Goal: Task Accomplishment & Management: Complete application form

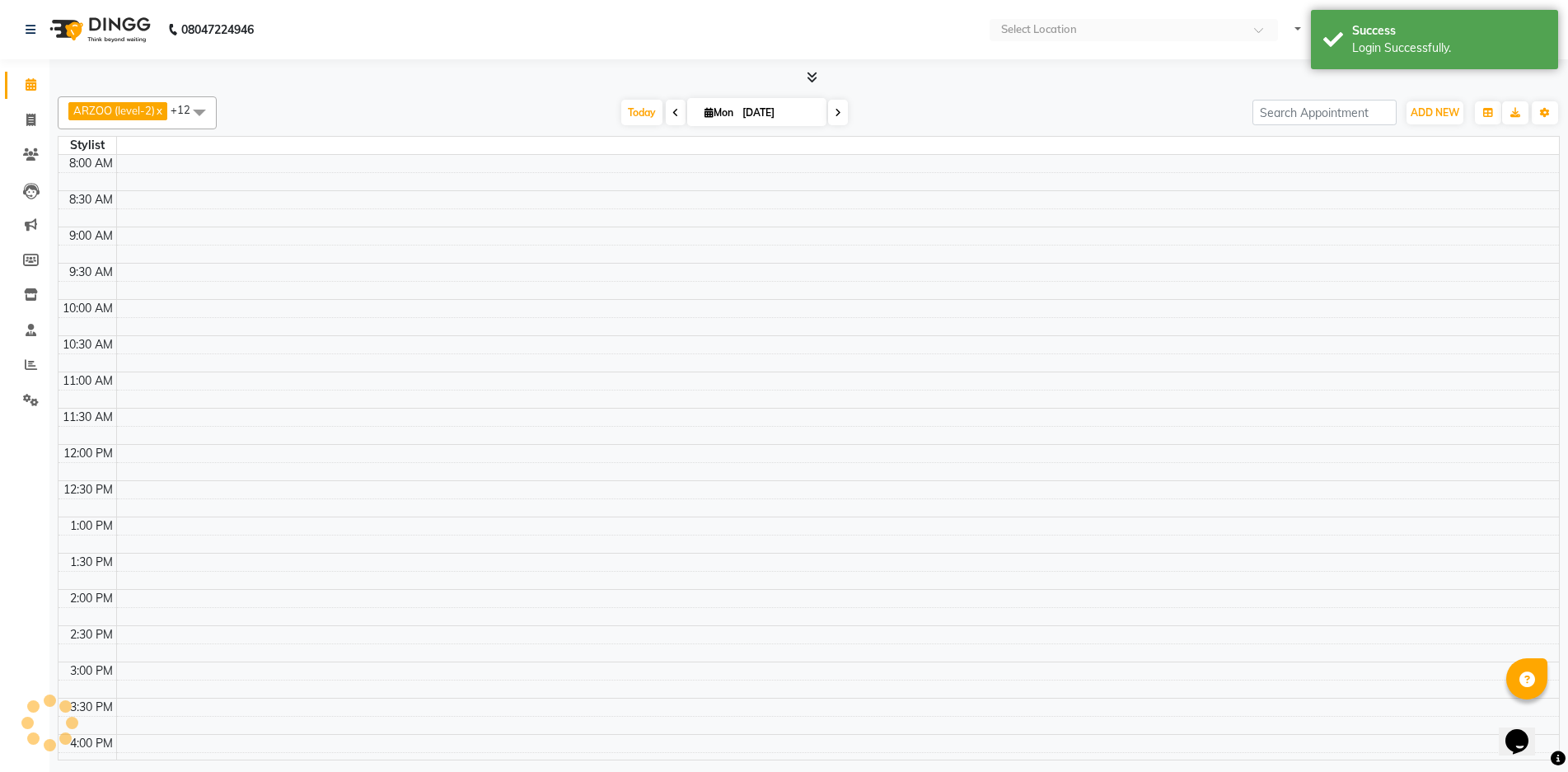
select select "en"
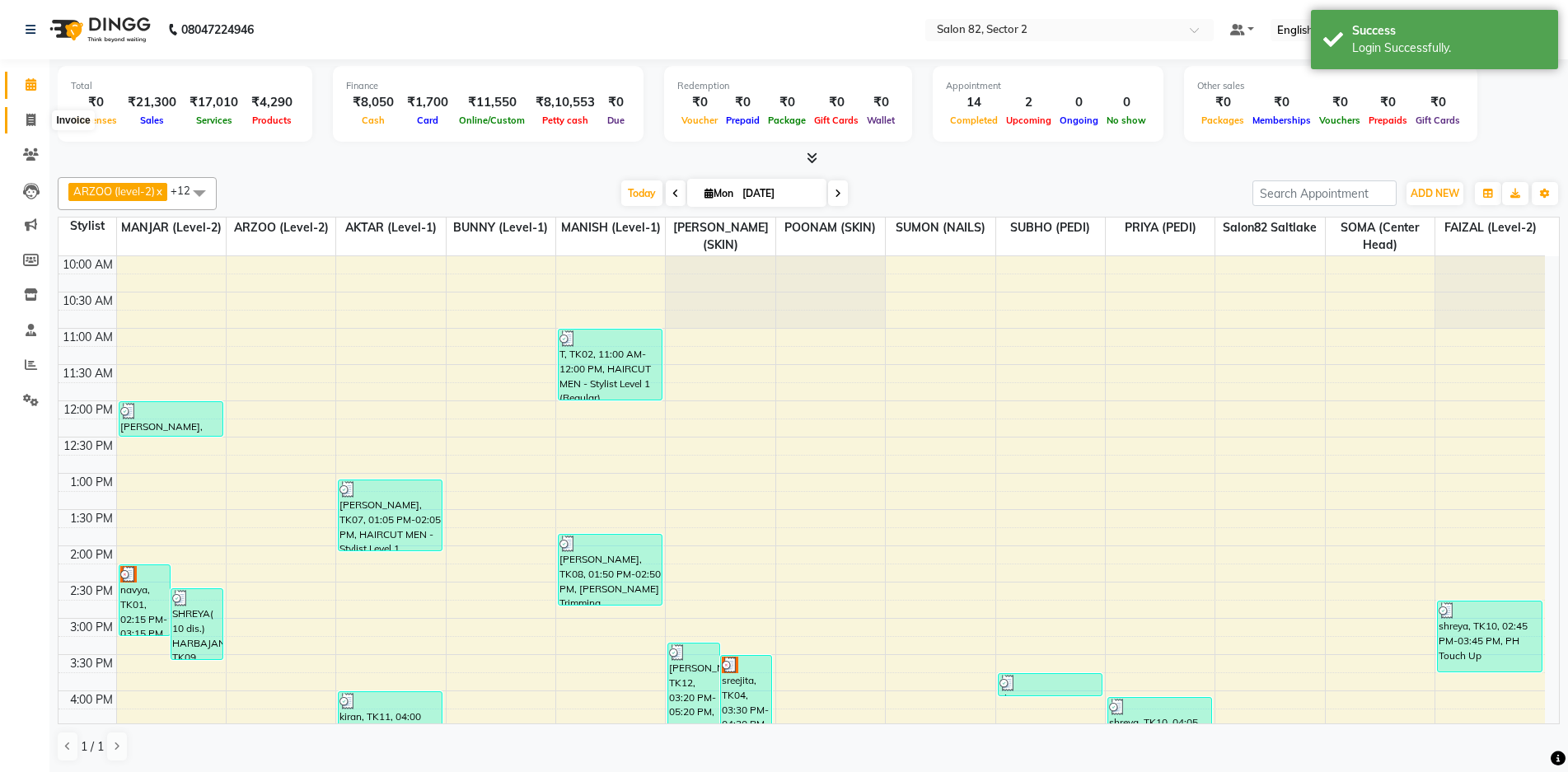
click at [28, 126] on span at bounding box center [30, 120] width 29 height 19
select select "service"
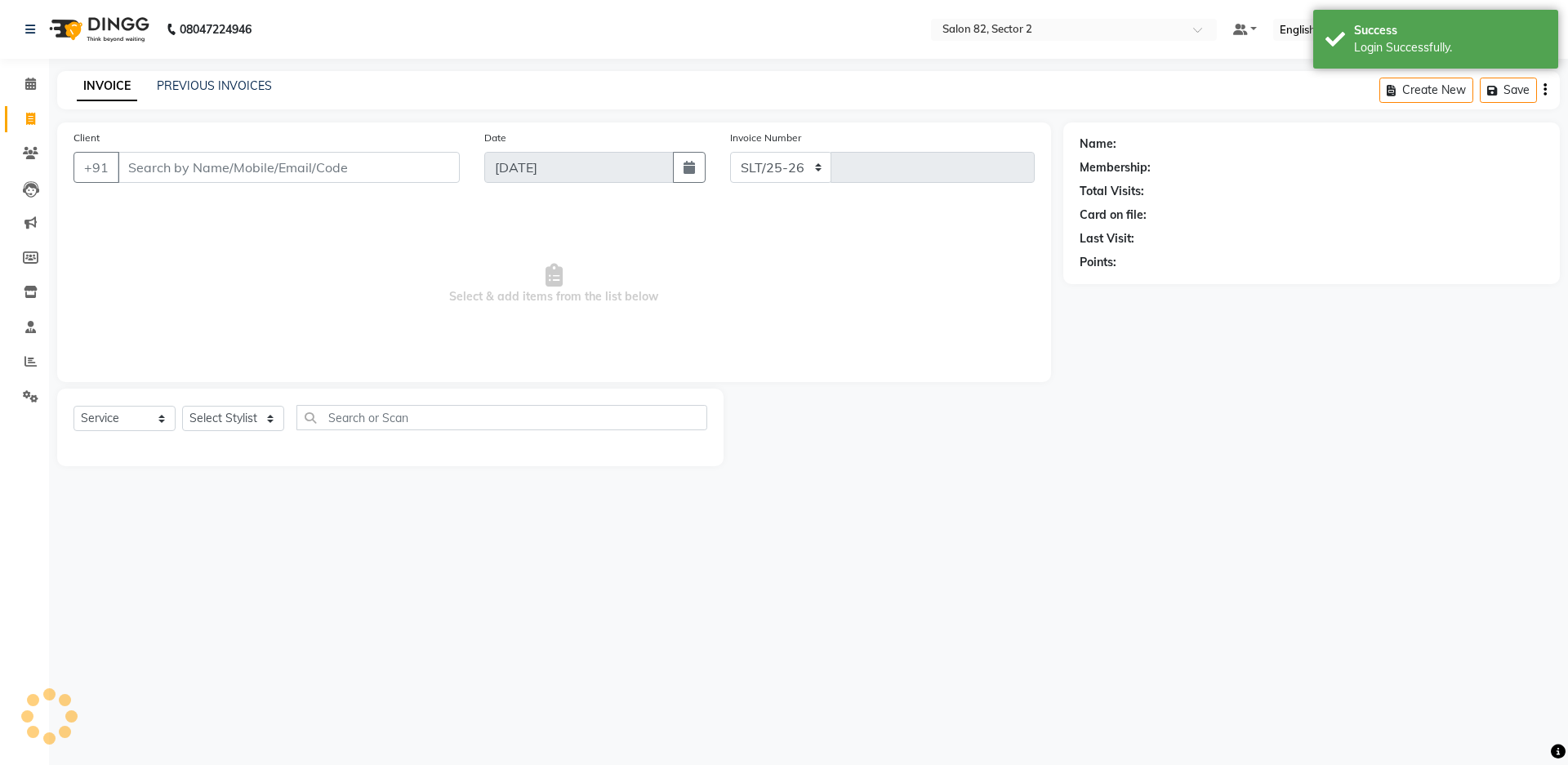
select select "8703"
type input "1679"
click at [239, 88] on link "PREVIOUS INVOICES" at bounding box center [214, 86] width 115 height 15
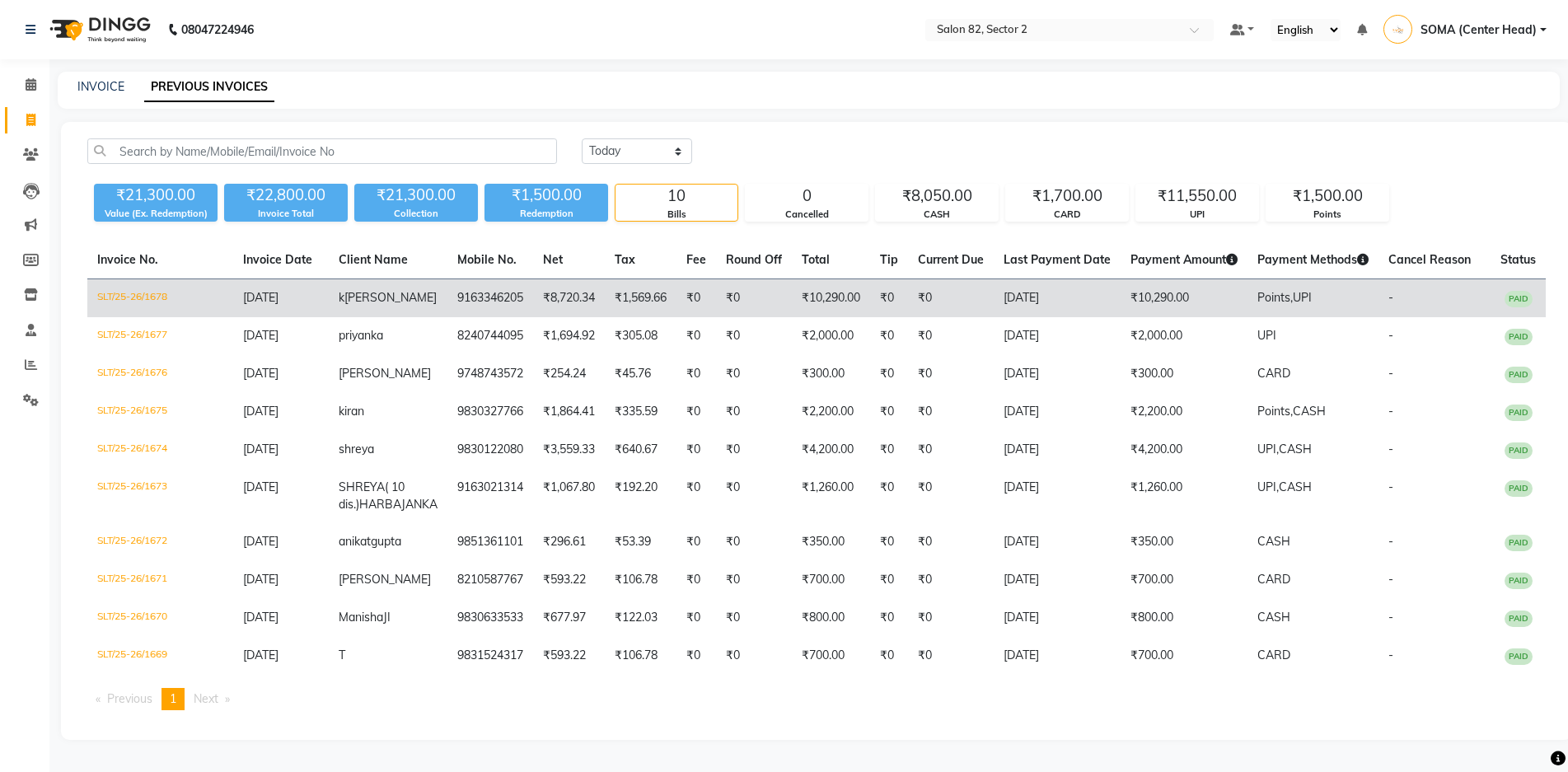
click at [772, 293] on td "₹0" at bounding box center [753, 298] width 76 height 38
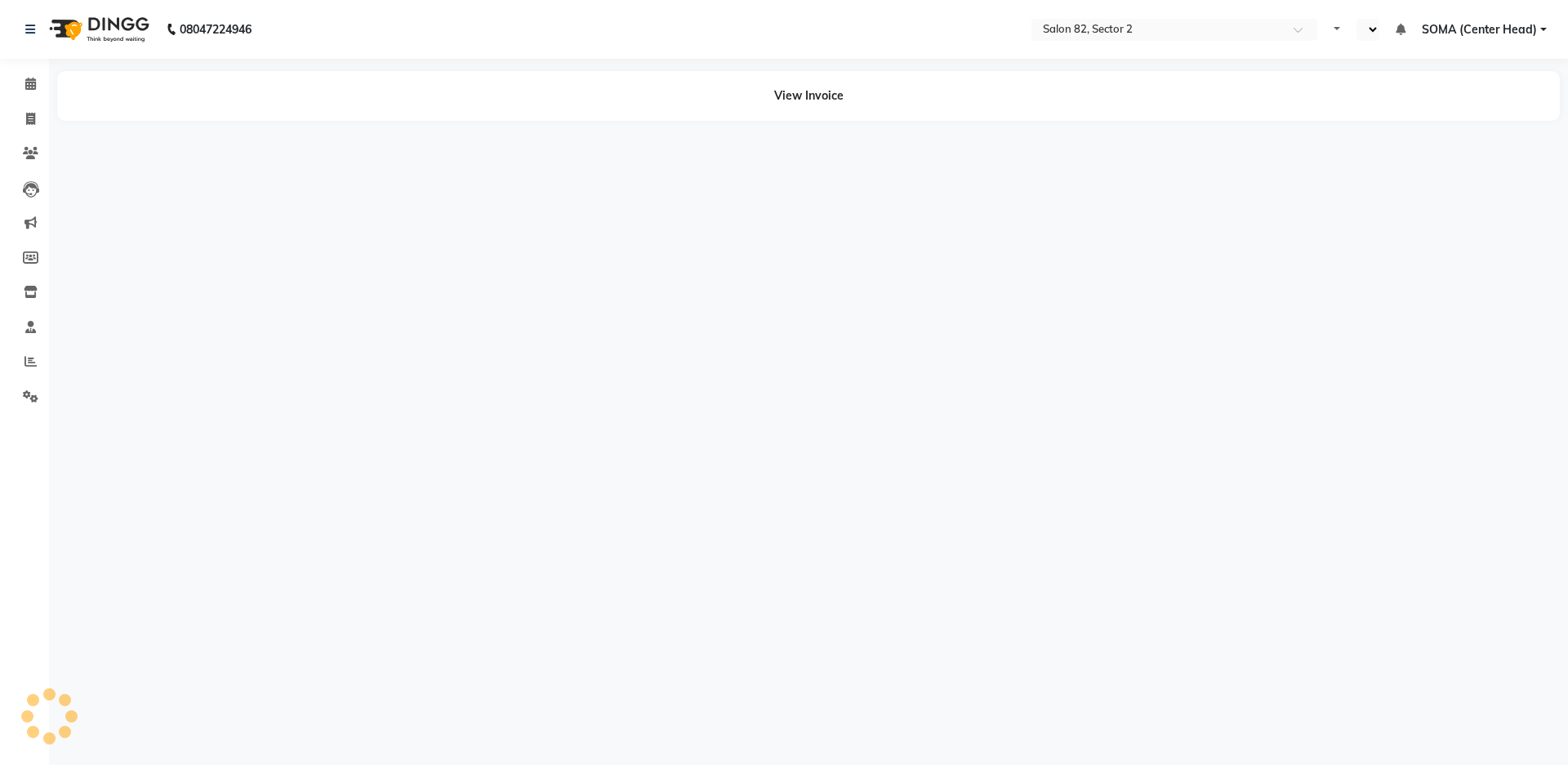
select select "en"
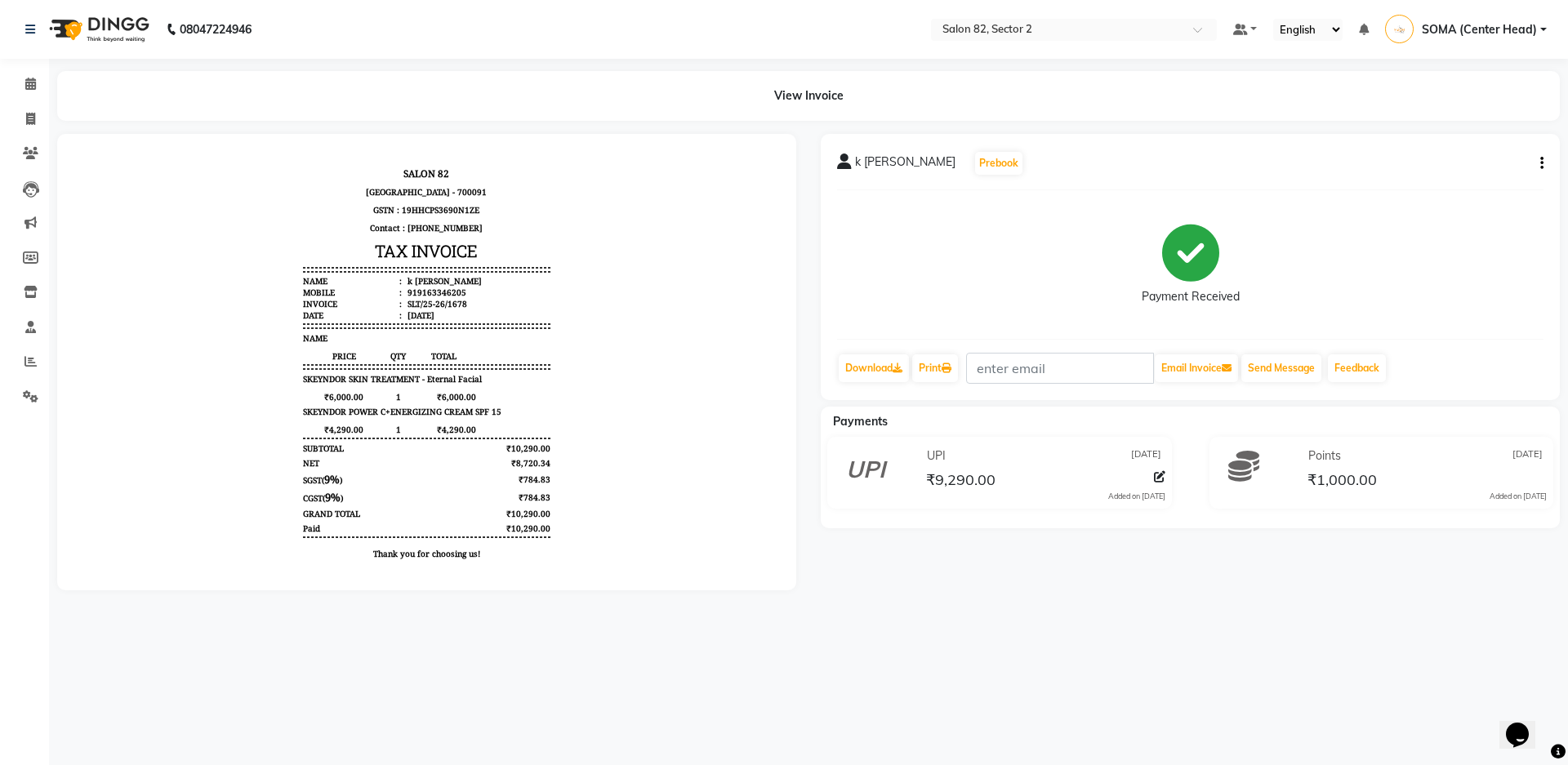
click at [1542, 164] on icon "button" at bounding box center [1541, 164] width 4 height 1
click at [1505, 141] on div "Split Service Amount" at bounding box center [1460, 142] width 111 height 20
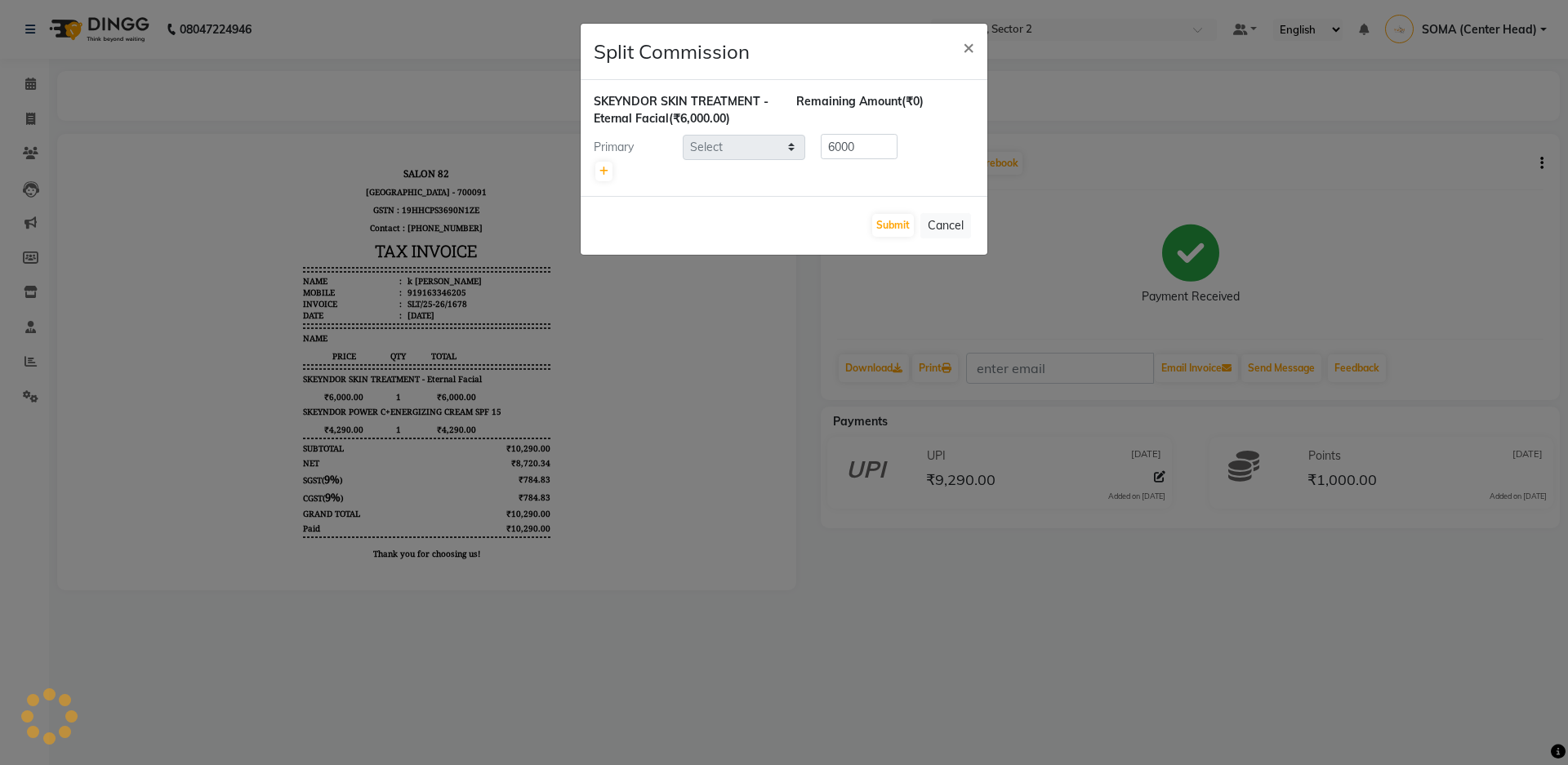
select select "83819"
click at [969, 48] on span "×" at bounding box center [968, 47] width 11 height 25
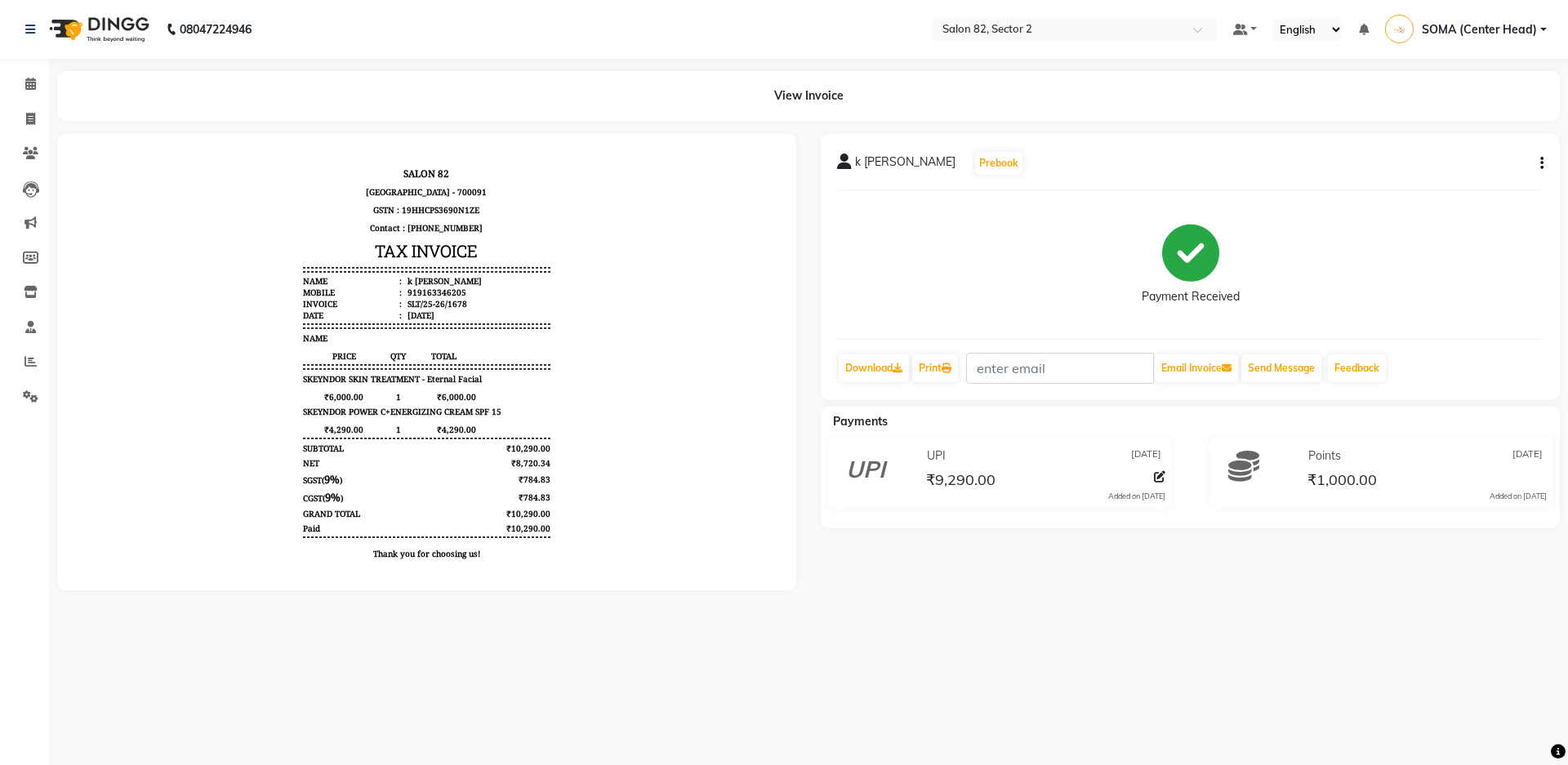
click at [1536, 157] on button "button" at bounding box center [1538, 163] width 10 height 17
click at [34, 113] on icon at bounding box center [31, 119] width 9 height 12
select select "service"
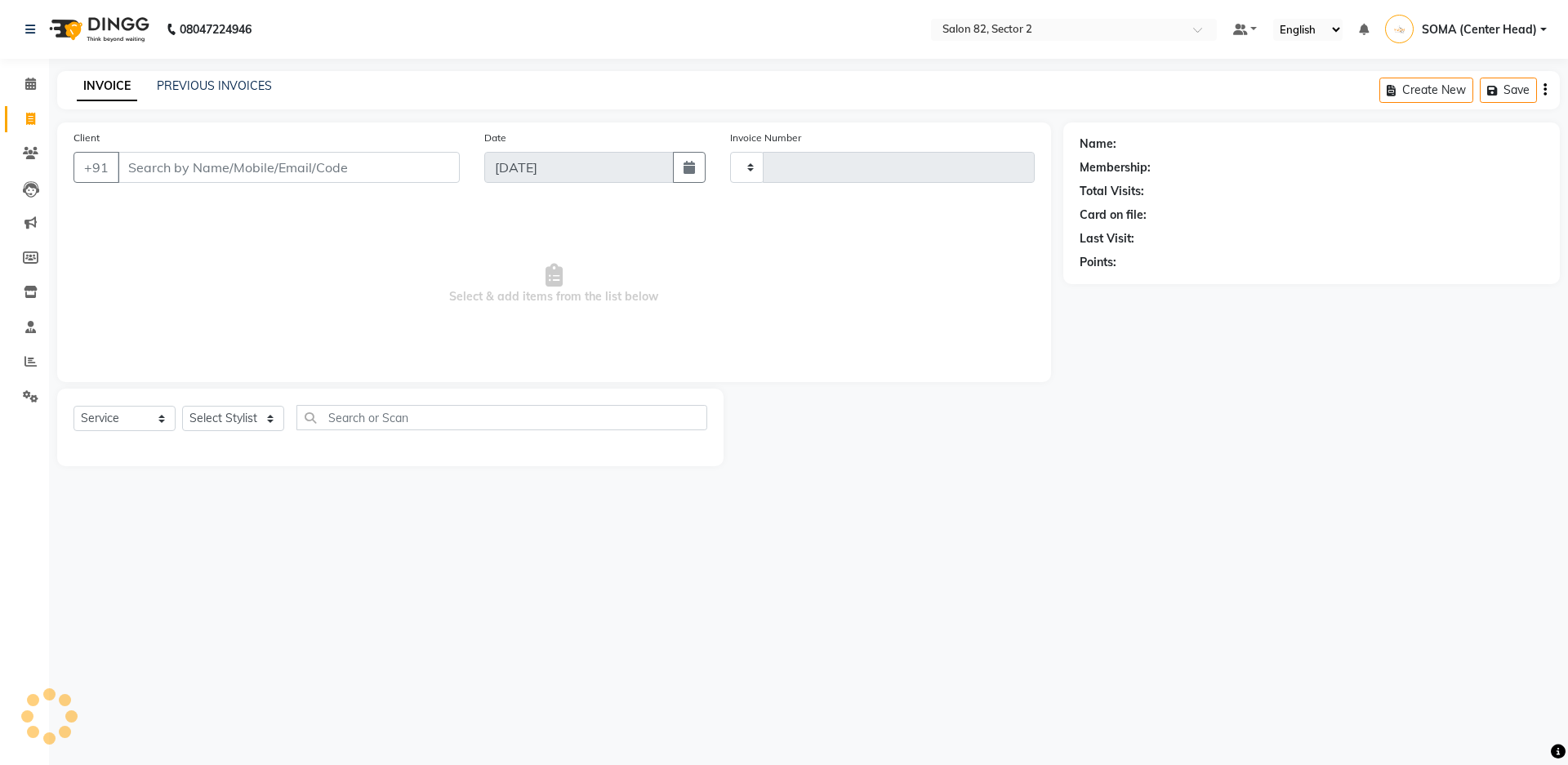
type input "1679"
select select "8703"
click at [240, 84] on link "PREVIOUS INVOICES" at bounding box center [214, 86] width 115 height 15
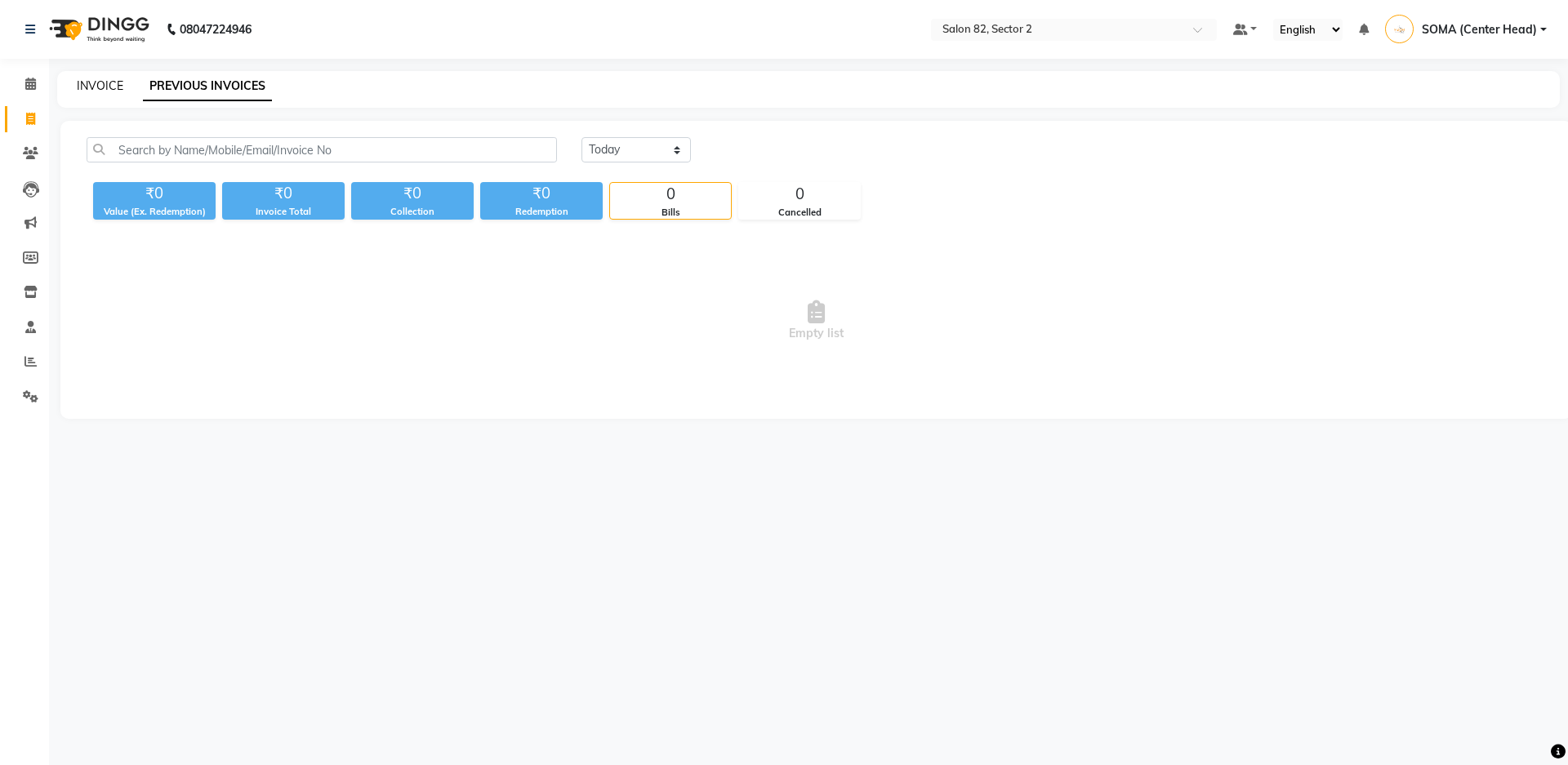
click at [115, 90] on link "INVOICE" at bounding box center [100, 86] width 47 height 15
select select "service"
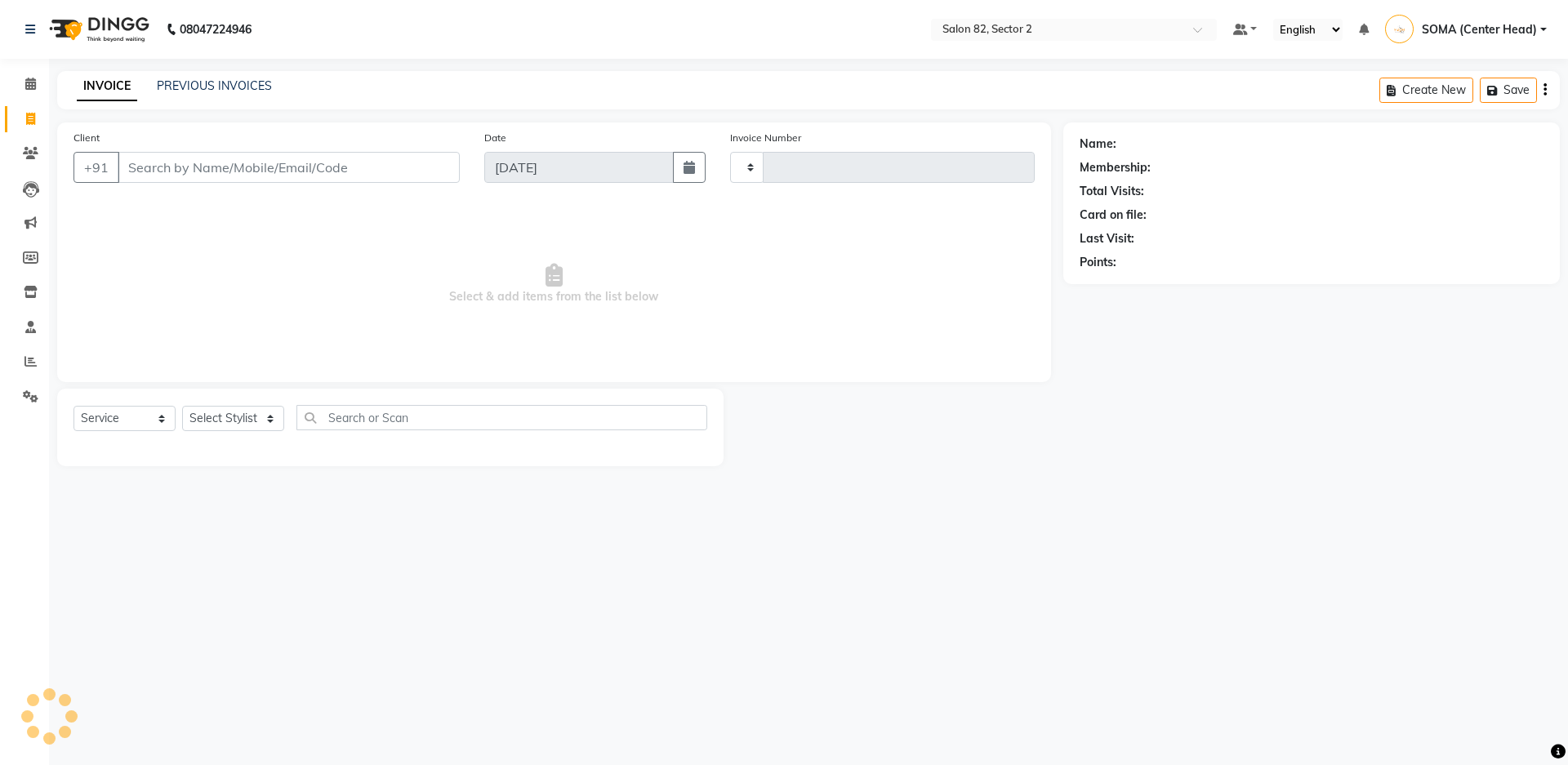
type input "1679"
click at [160, 154] on input "Client" at bounding box center [288, 167] width 342 height 31
select select "8703"
click at [686, 164] on icon "button" at bounding box center [689, 167] width 11 height 13
select select "9"
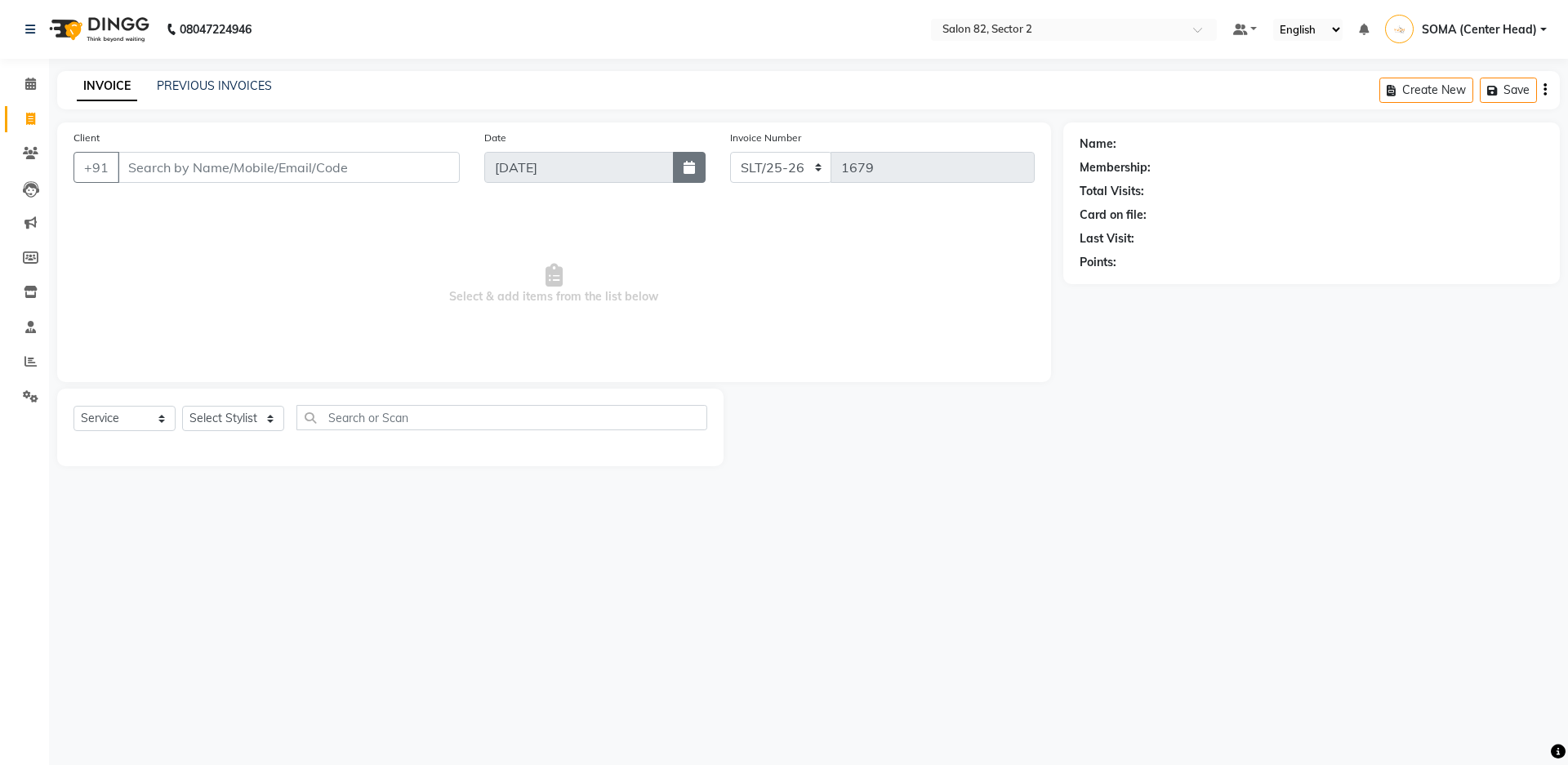
select select "2025"
click at [496, 200] on div at bounding box center [501, 202] width 33 height 27
click at [567, 198] on select "Jan Feb Mar Apr May Jun [DATE] Aug Sep Oct Nov Dec" at bounding box center [548, 202] width 62 height 25
click at [563, 199] on select "Jan Feb Mar Apr May Jun [DATE] Aug Sep Oct Nov Dec" at bounding box center [548, 202] width 62 height 25
click at [558, 200] on select "Jan Feb Mar Apr May Jun [DATE] Aug Sep Oct Nov Dec" at bounding box center [548, 202] width 62 height 25
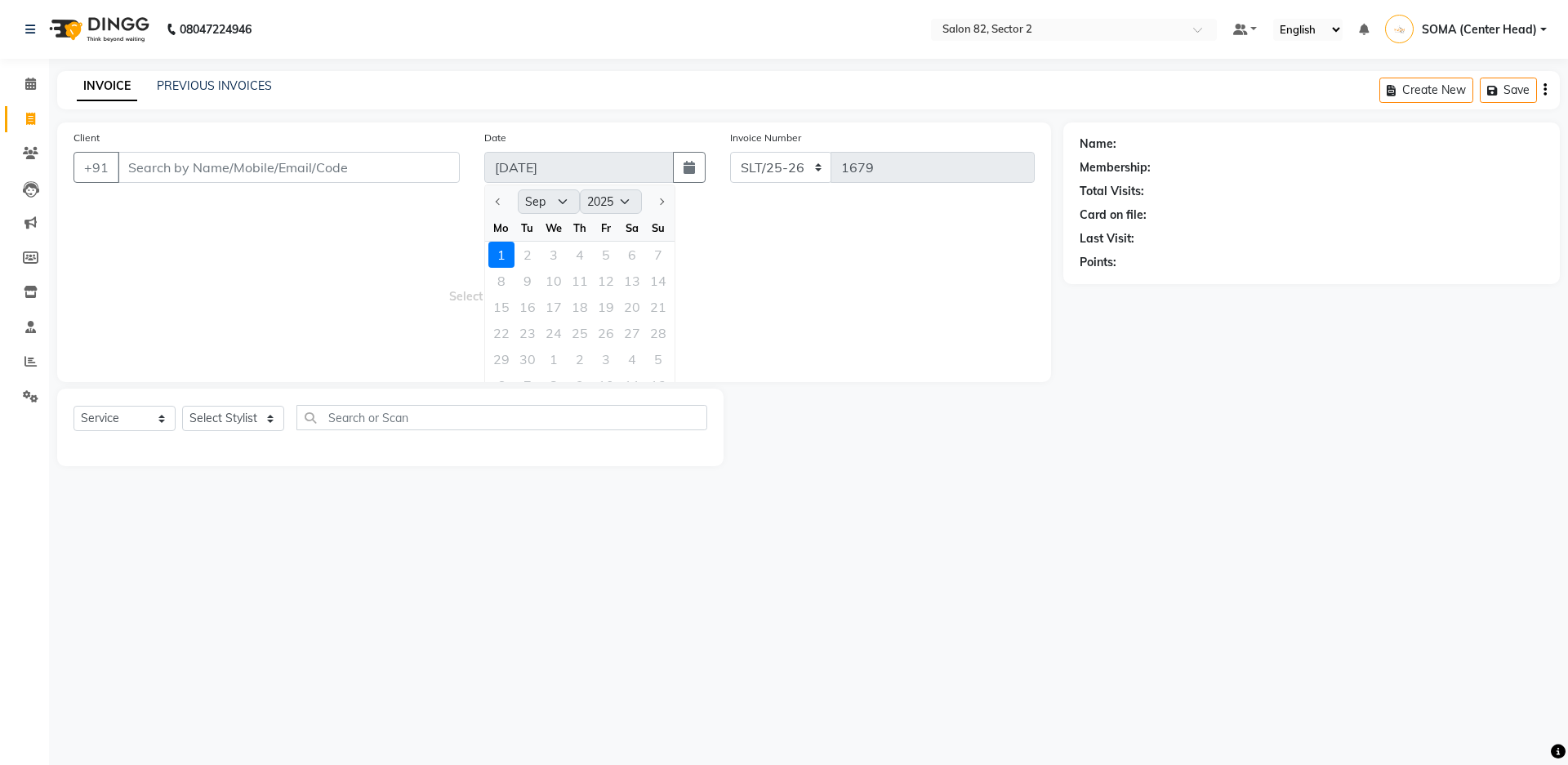
click at [558, 200] on select "Jan Feb Mar Apr May Jun [DATE] Aug Sep Oct Nov Dec" at bounding box center [548, 202] width 62 height 25
click at [563, 200] on select "Jan Feb Mar Apr May Jun [DATE] Aug Sep Oct Nov Dec" at bounding box center [548, 202] width 62 height 25
click at [547, 197] on select "Jan Feb Mar Apr May Jun [DATE] Aug Sep Oct Nov Dec" at bounding box center [548, 202] width 62 height 25
click at [691, 172] on icon "button" at bounding box center [689, 167] width 11 height 13
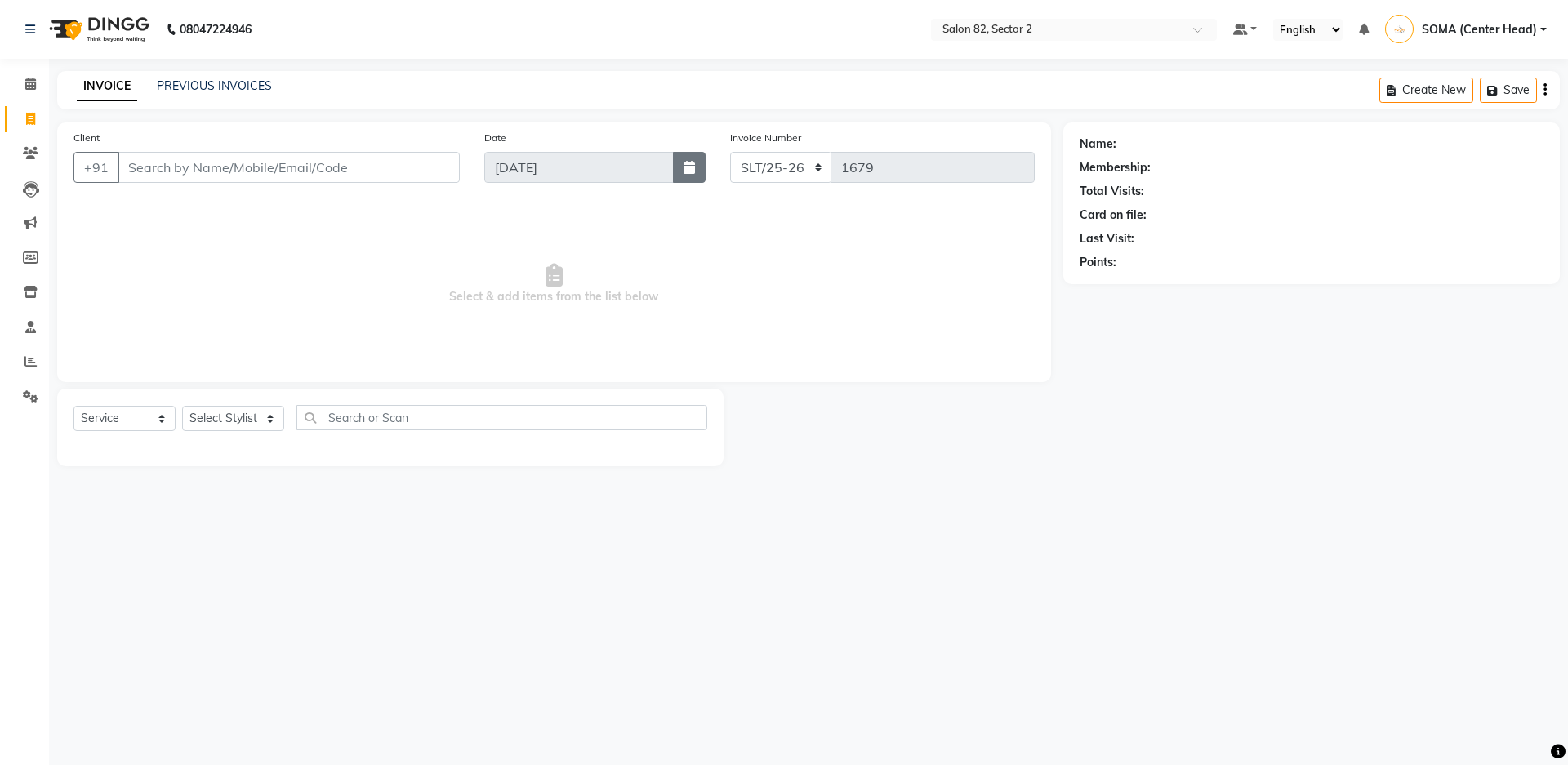
click at [691, 172] on icon "button" at bounding box center [689, 167] width 11 height 13
select select "9"
select select "2025"
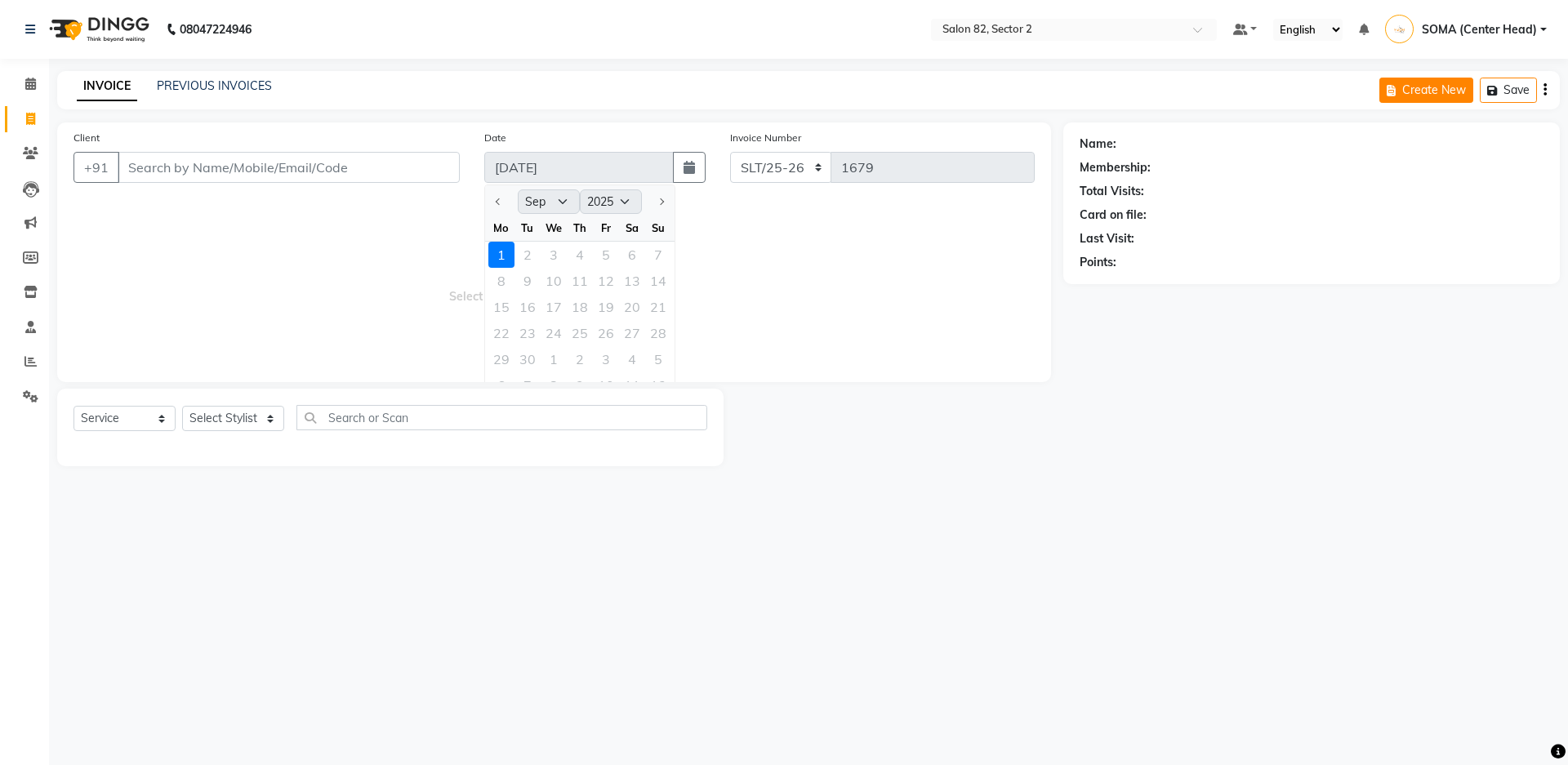
click at [1420, 90] on button "Create New" at bounding box center [1426, 90] width 94 height 26
select select "service"
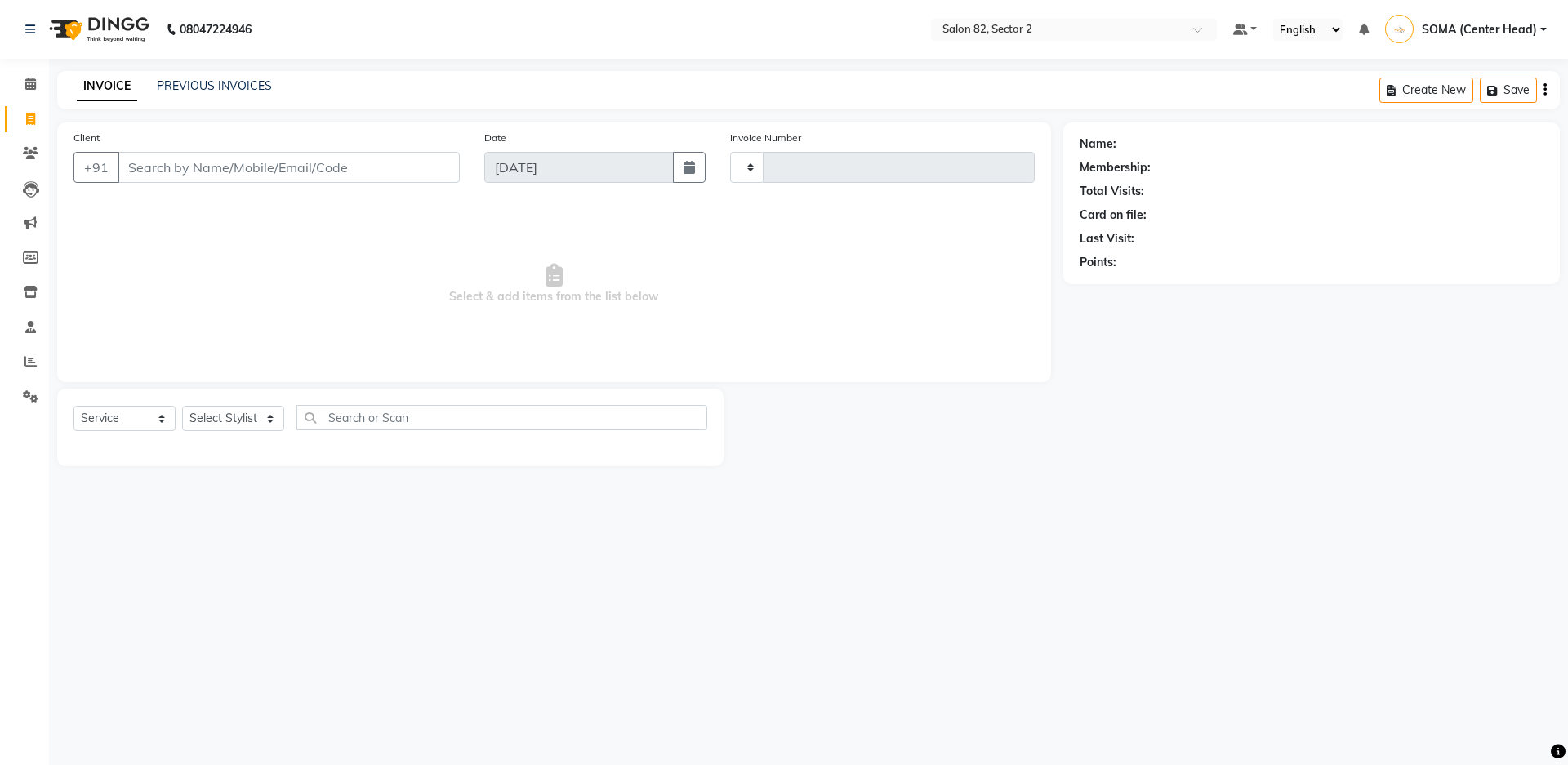
type input "1679"
select select "8703"
click at [39, 86] on span at bounding box center [30, 84] width 28 height 19
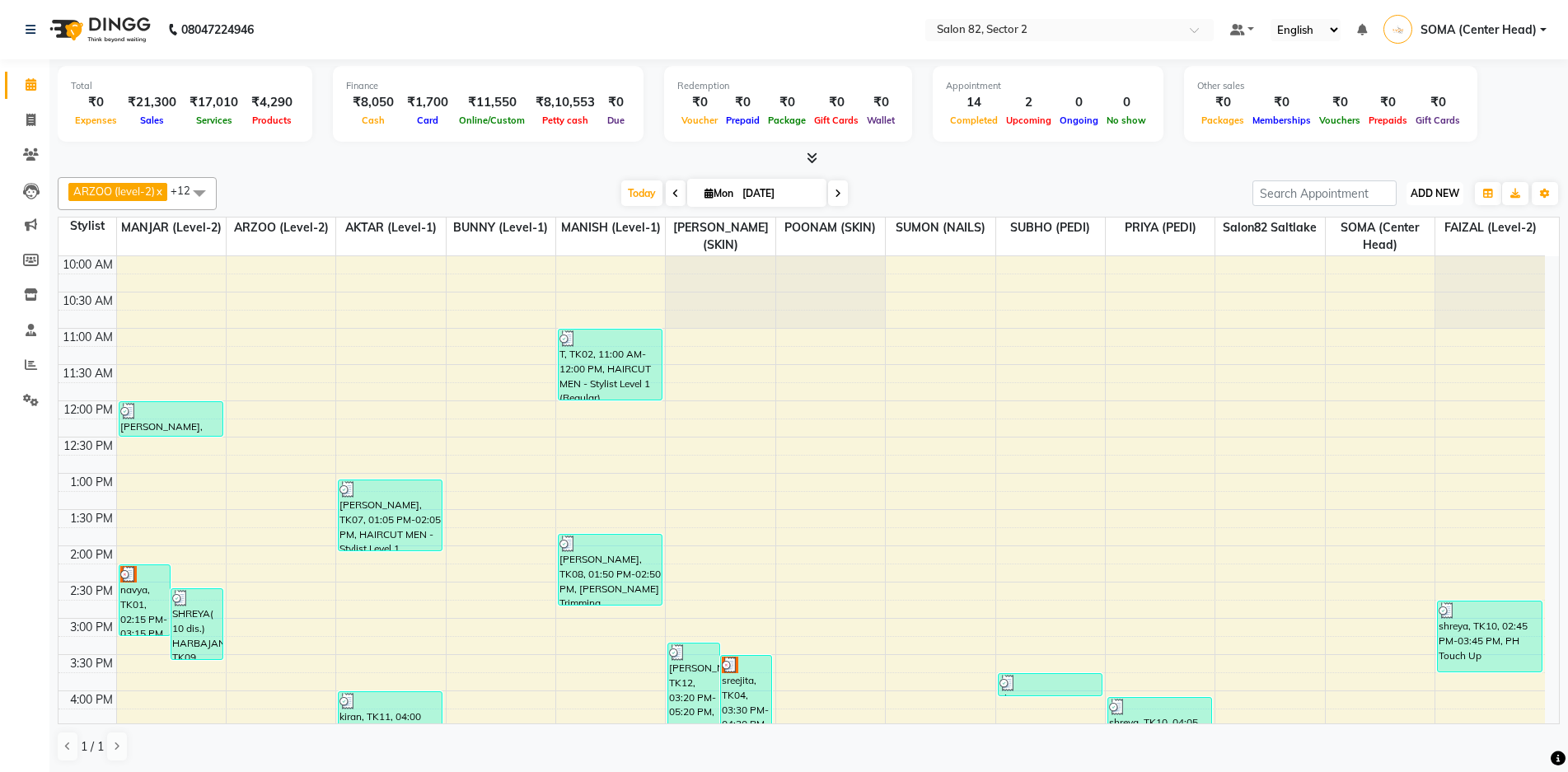
click at [1438, 192] on span "ADD NEW" at bounding box center [1435, 194] width 48 height 12
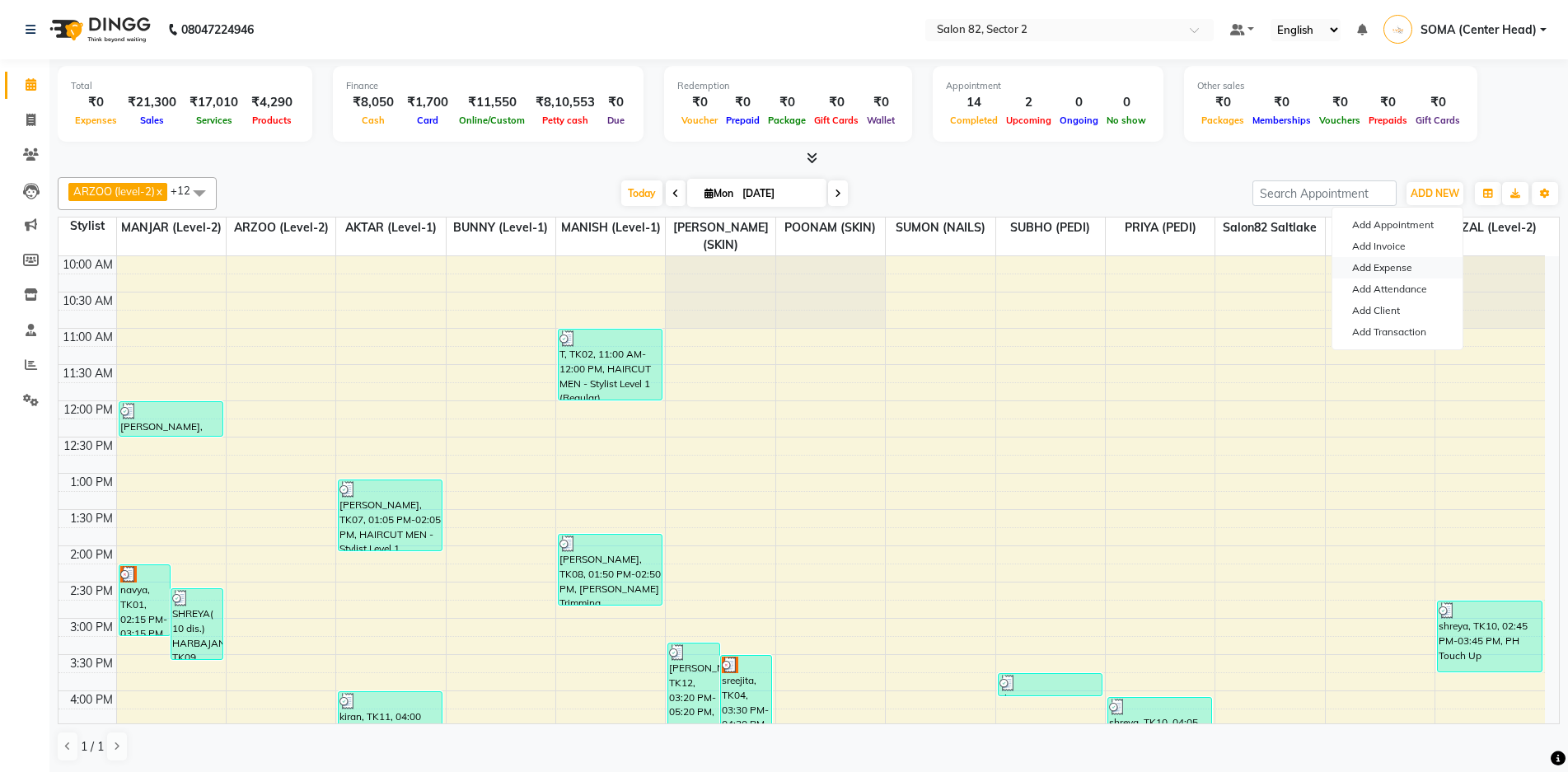
click at [1397, 265] on link "Add Expense" at bounding box center [1398, 268] width 130 height 21
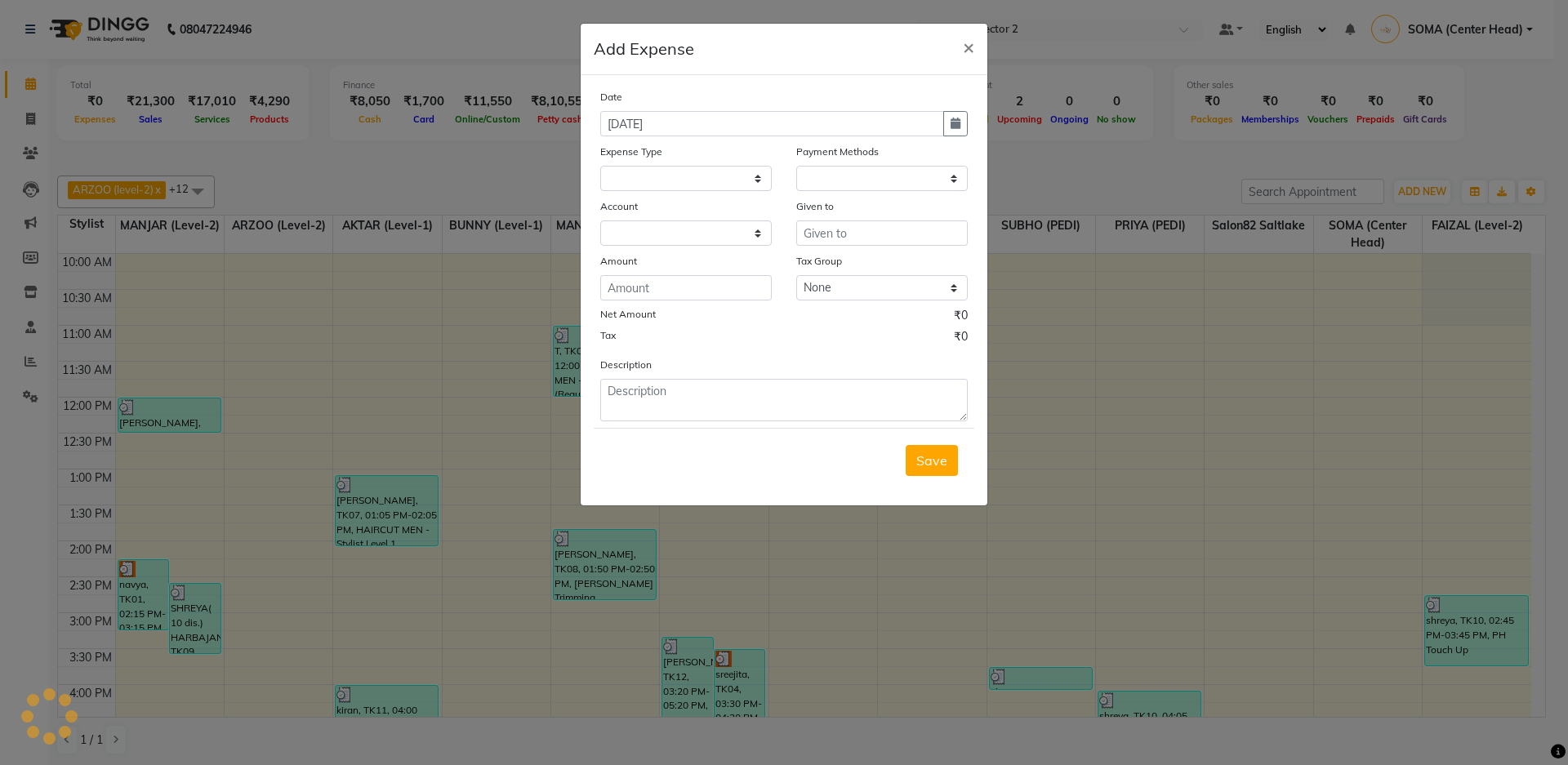
select select
select select "1"
select select "4098"
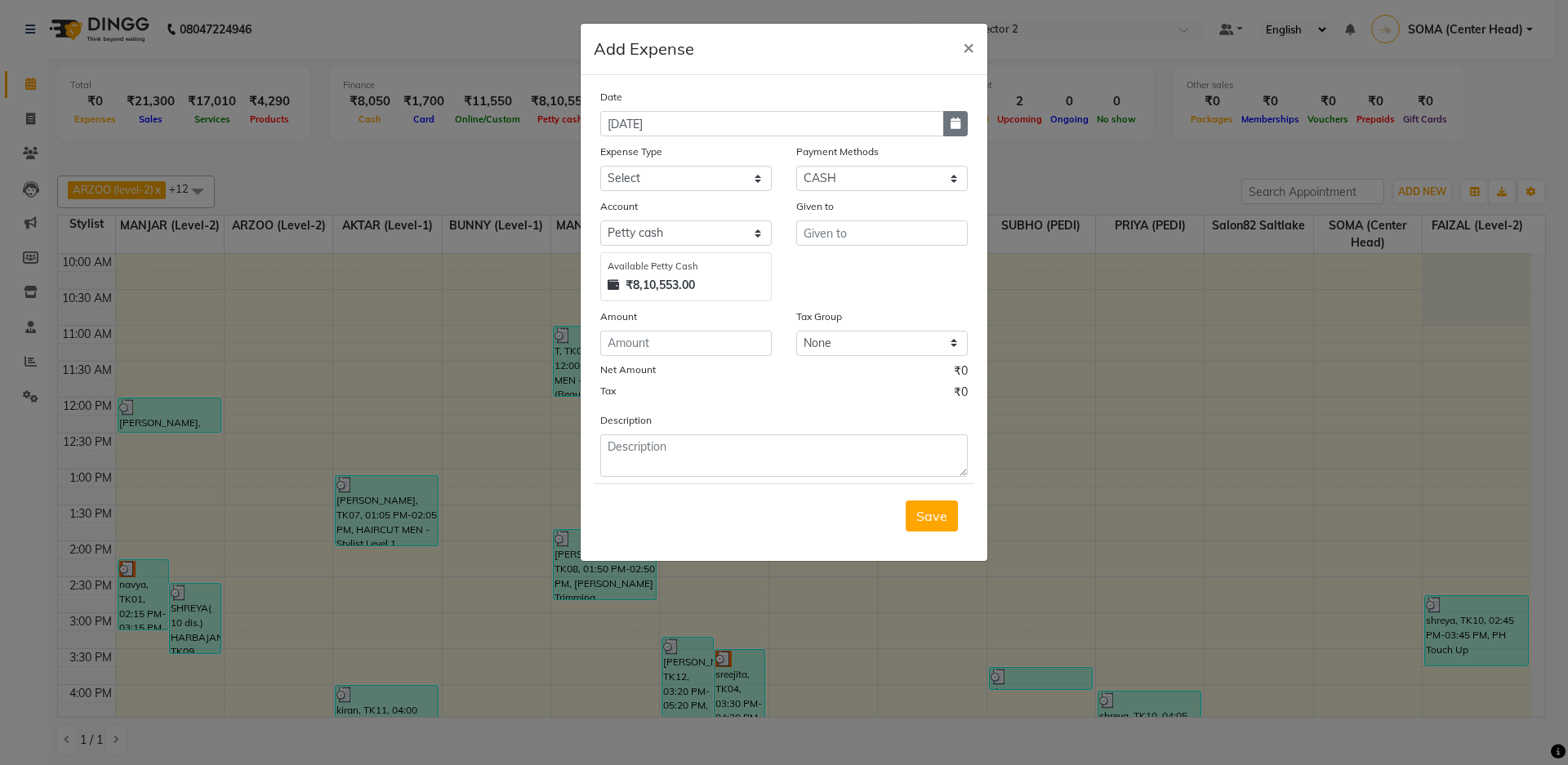
click at [950, 117] on button "button" at bounding box center [955, 124] width 25 height 26
select select "9"
select select "2025"
click at [612, 155] on span "Previous month" at bounding box center [615, 155] width 6 height 6
select select "8"
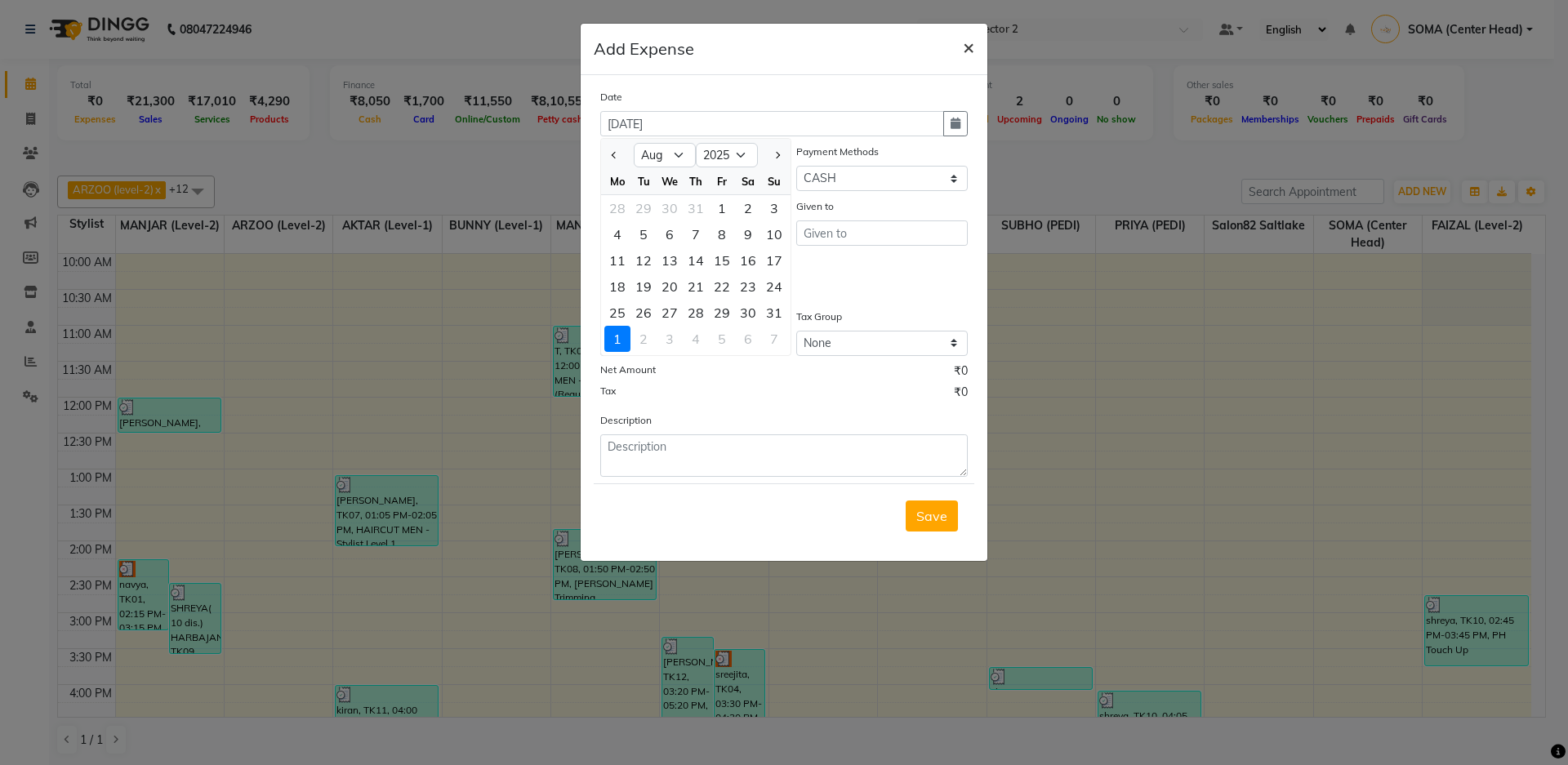
click at [968, 50] on span "×" at bounding box center [968, 47] width 11 height 25
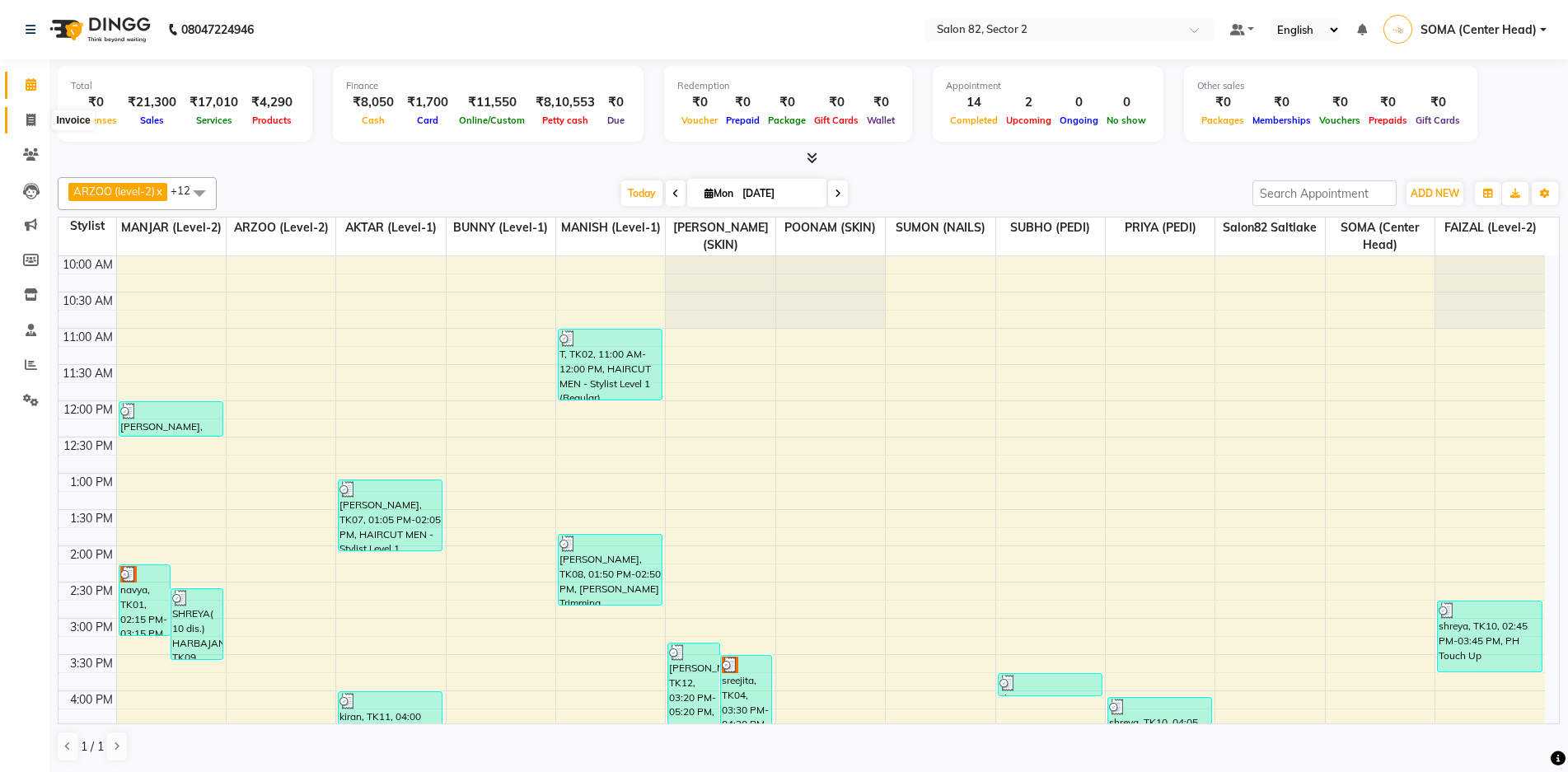
click at [21, 123] on span at bounding box center [30, 120] width 29 height 19
select select "service"
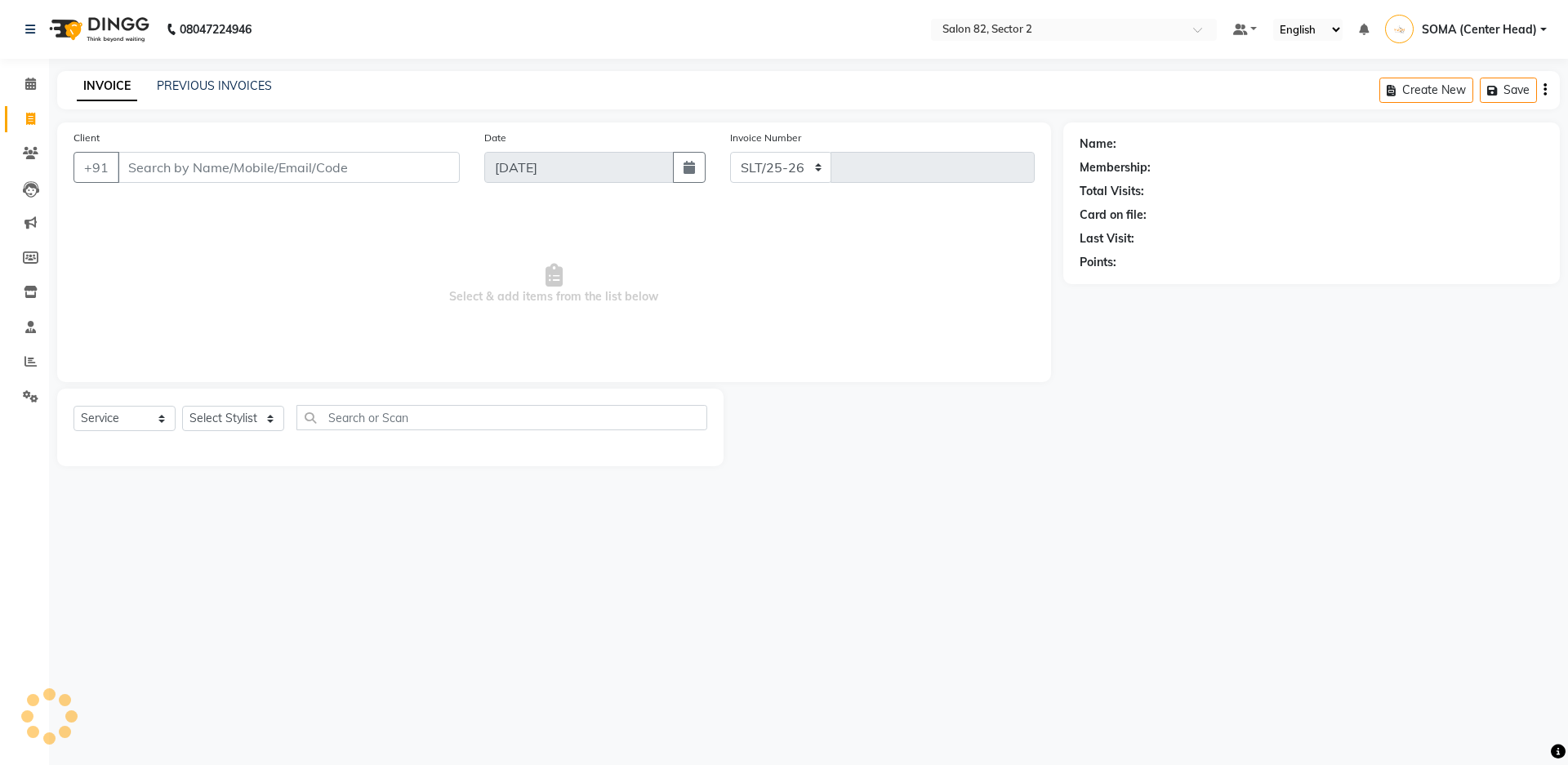
select select "8703"
type input "1679"
click at [249, 81] on link "PREVIOUS INVOICES" at bounding box center [214, 86] width 115 height 15
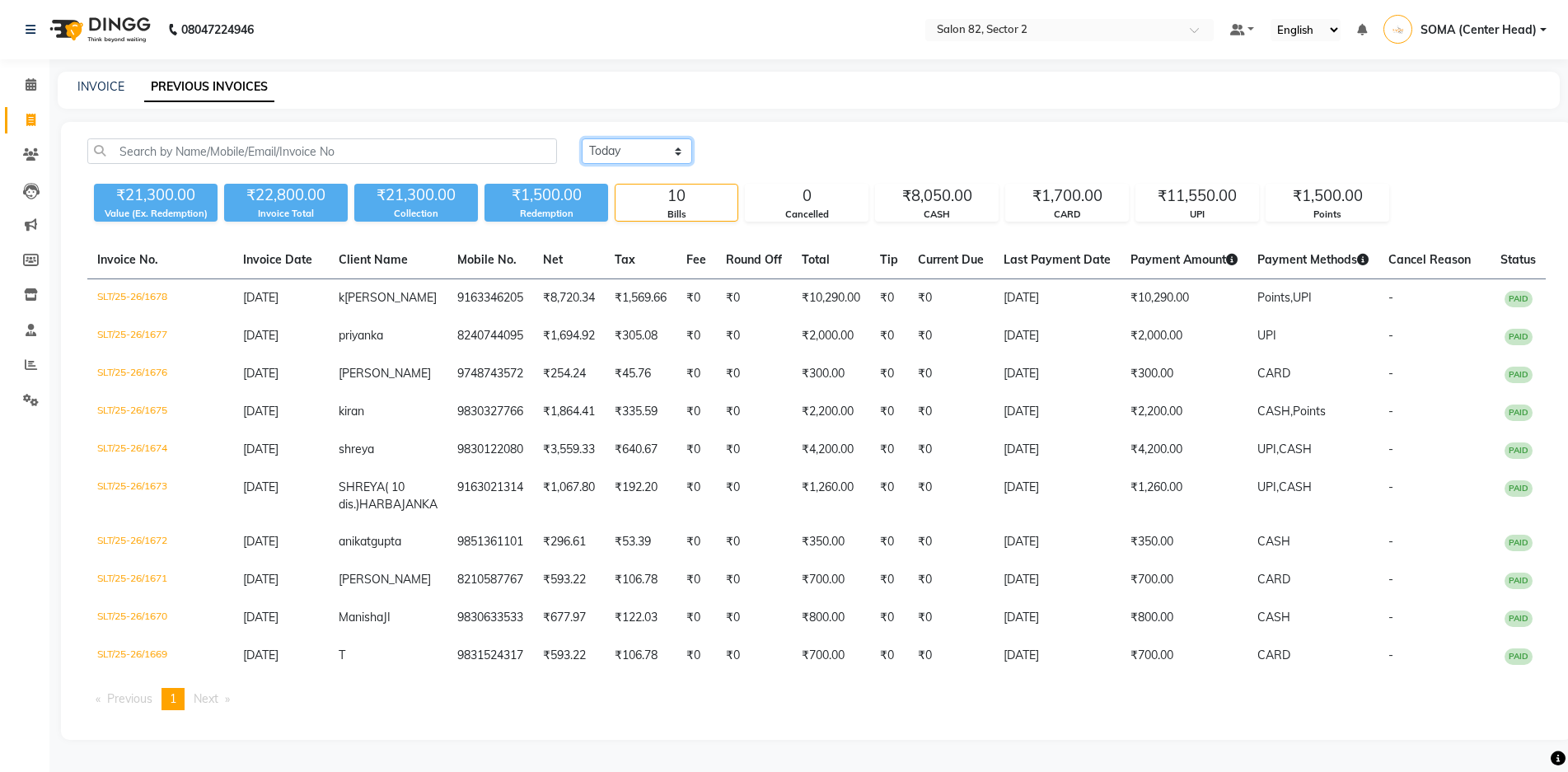
click at [613, 156] on select "[DATE] [DATE] Custom Range" at bounding box center [637, 151] width 111 height 26
select select "[DATE]"
click at [582, 138] on select "[DATE] [DATE] Custom Range" at bounding box center [637, 151] width 111 height 26
